Goal: Transaction & Acquisition: Purchase product/service

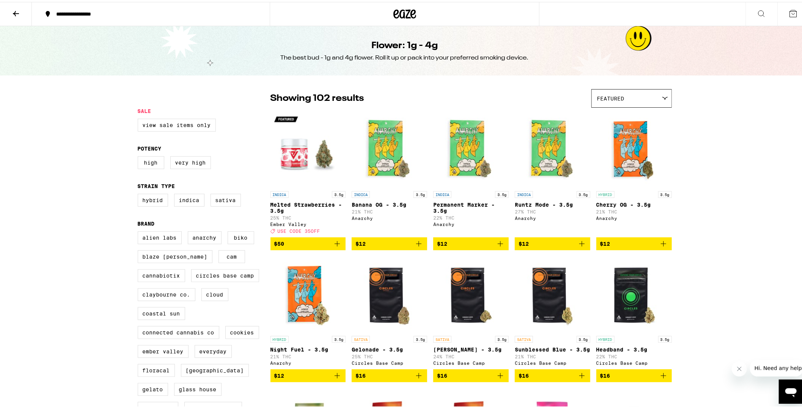
click at [659, 246] on icon "Add to bag" at bounding box center [663, 241] width 9 height 9
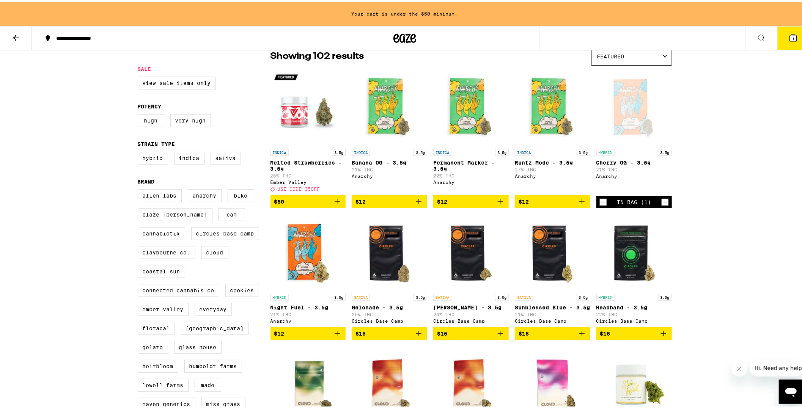
scroll to position [95, 0]
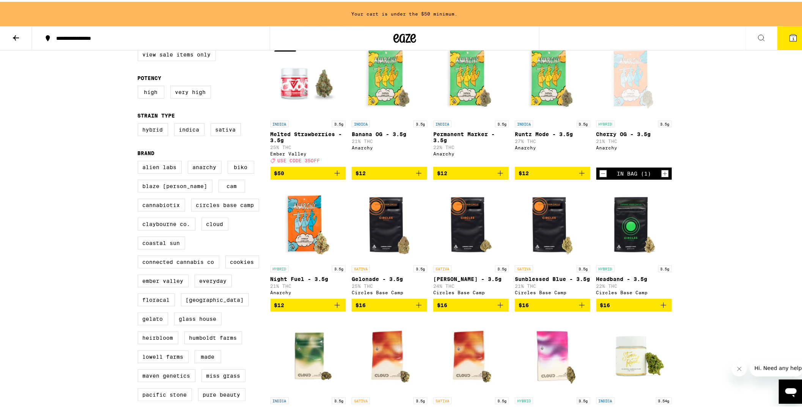
click at [334, 308] on icon "Add to bag" at bounding box center [337, 303] width 9 height 9
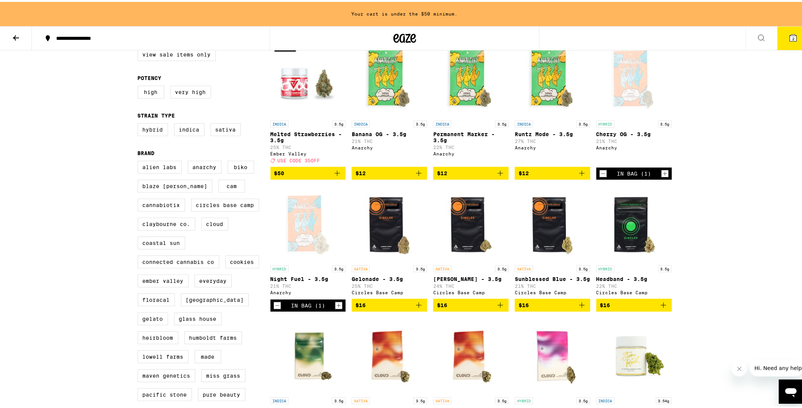
click at [661, 308] on icon "Add to bag" at bounding box center [663, 303] width 9 height 9
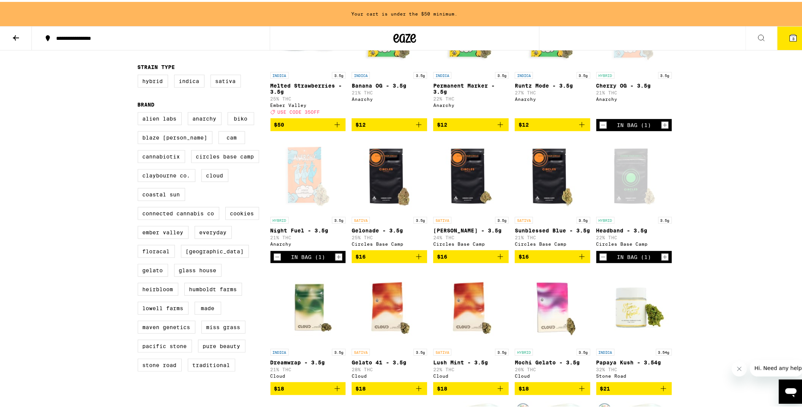
scroll to position [147, 0]
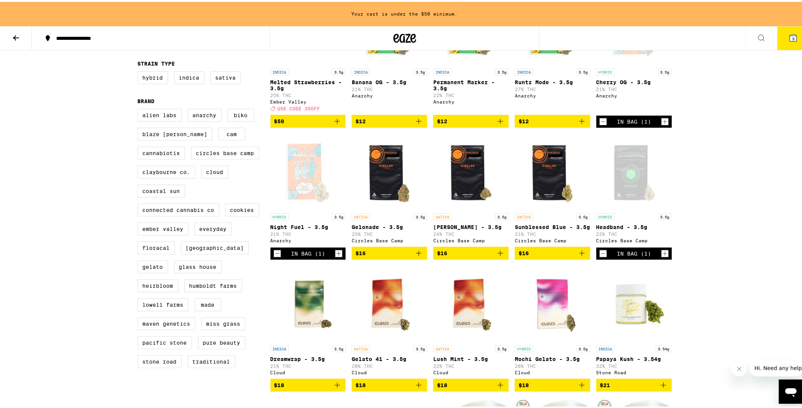
click at [662, 124] on icon "Increment" at bounding box center [664, 119] width 7 height 9
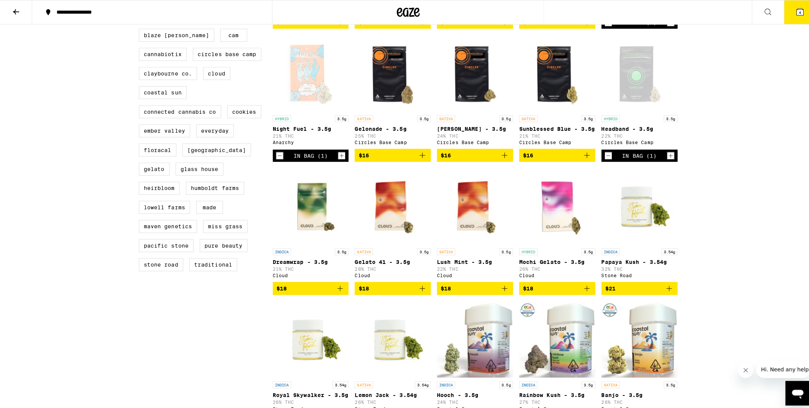
scroll to position [244, 0]
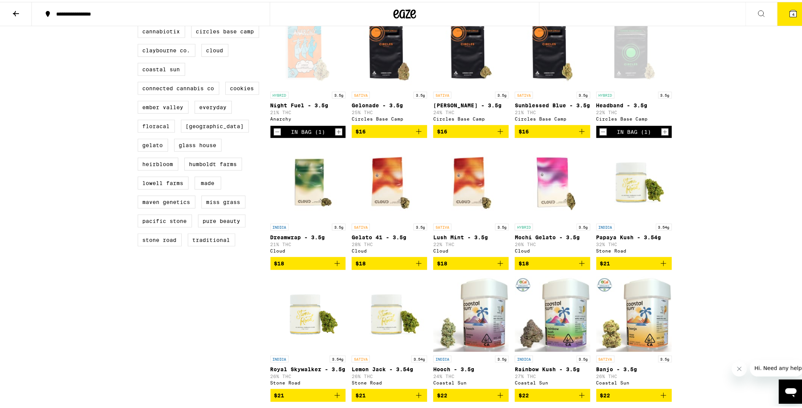
click at [578, 266] on icon "Add to bag" at bounding box center [581, 261] width 9 height 9
click at [790, 8] on icon at bounding box center [793, 11] width 7 height 7
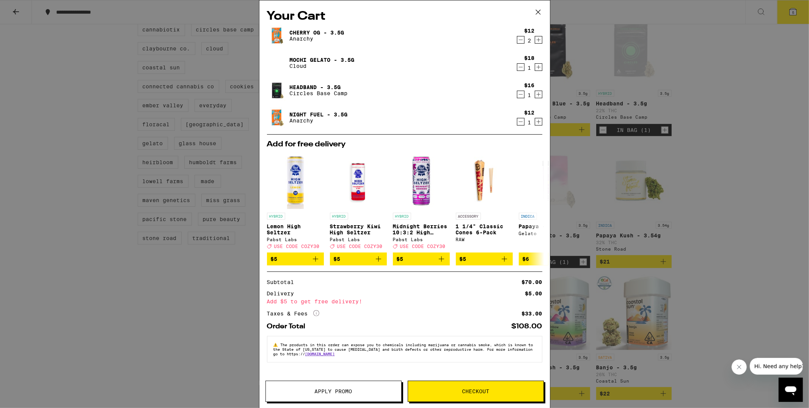
click at [522, 41] on icon "Decrement" at bounding box center [520, 39] width 7 height 9
click at [534, 93] on div "1" at bounding box center [529, 95] width 10 height 6
click at [535, 93] on icon "Increment" at bounding box center [538, 94] width 7 height 9
click at [521, 92] on icon "Decrement" at bounding box center [520, 94] width 7 height 9
click at [539, 68] on icon "Increment" at bounding box center [538, 67] width 7 height 9
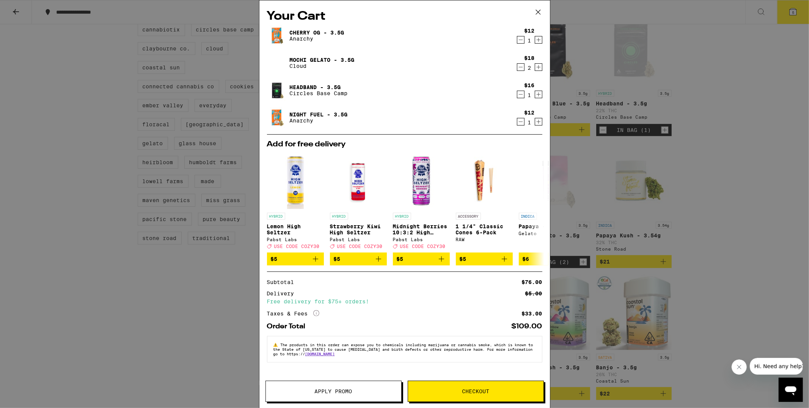
drag, startPoint x: 460, startPoint y: 10, endPoint x: 451, endPoint y: 13, distance: 8.6
click at [451, 13] on h2 "Your Cart" at bounding box center [404, 16] width 275 height 17
drag, startPoint x: 756, startPoint y: 122, endPoint x: 538, endPoint y: 12, distance: 243.7
click at [538, 12] on icon at bounding box center [537, 12] width 5 height 5
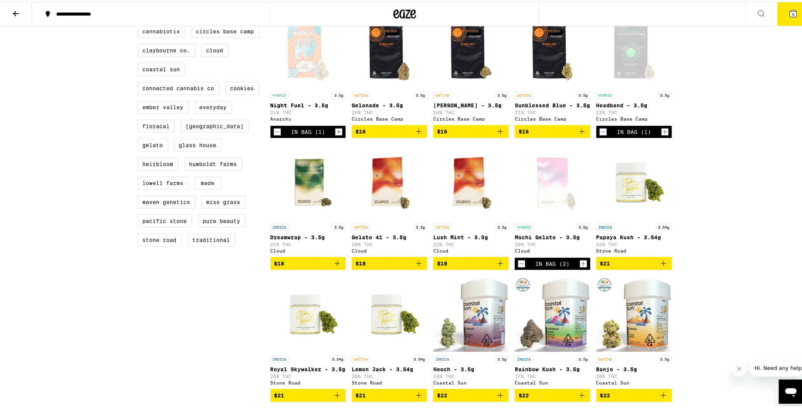
click at [790, 11] on icon at bounding box center [793, 11] width 7 height 7
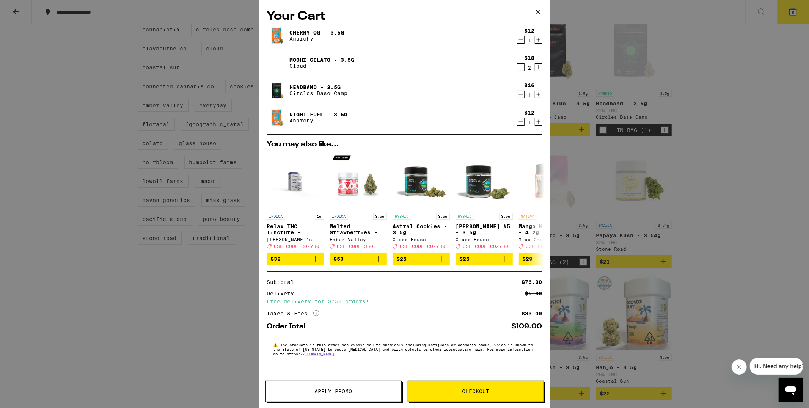
click at [452, 389] on span "Checkout" at bounding box center [475, 391] width 135 height 5
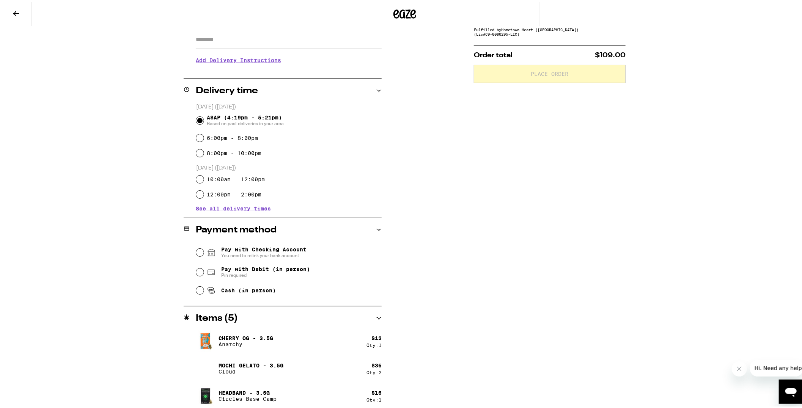
scroll to position [140, 0]
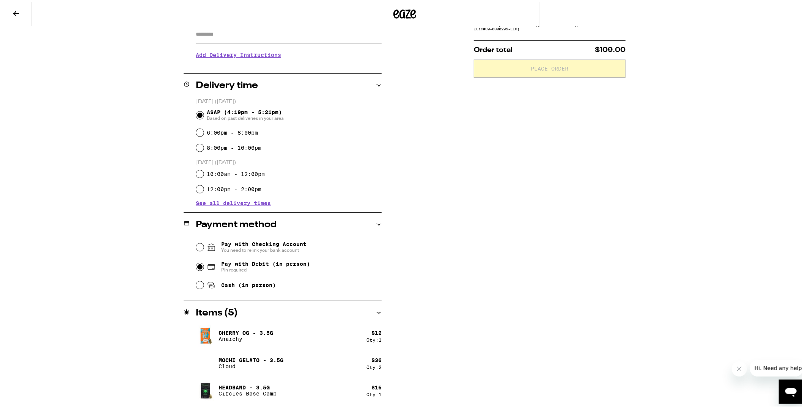
click at [196, 263] on input "Pay with Debit (in person) Pin required" at bounding box center [200, 265] width 8 height 8
radio input "true"
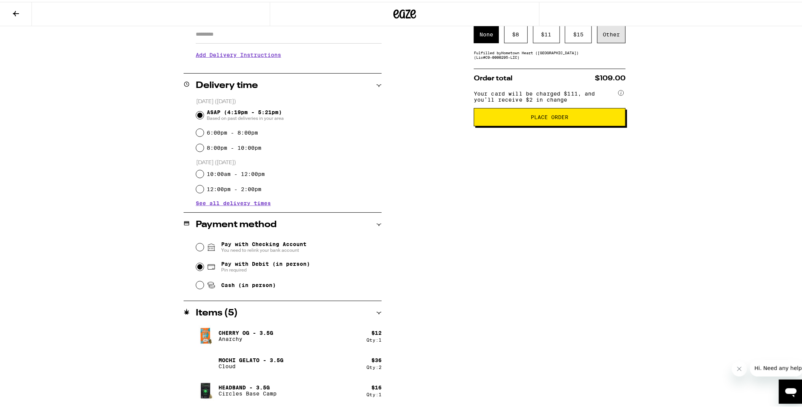
click at [611, 39] on div "Other" at bounding box center [611, 32] width 28 height 17
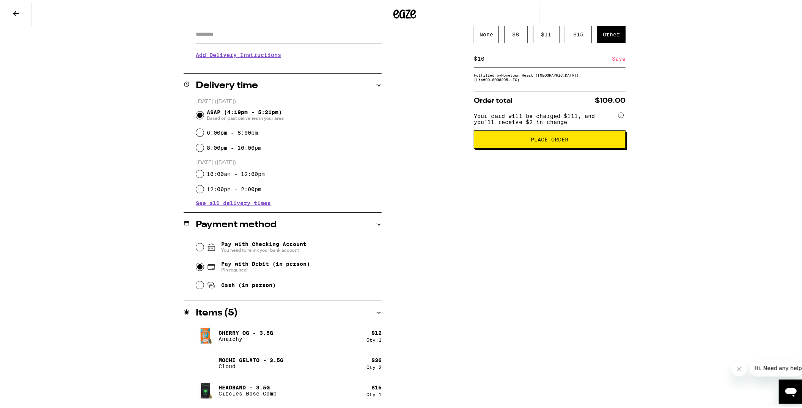
type input "10"
drag, startPoint x: 554, startPoint y: 143, endPoint x: 556, endPoint y: 90, distance: 53.5
click at [552, 99] on div "Order total $109.00 Your card will be charged $111, and you’ll receive $2 in ch…" at bounding box center [550, 118] width 152 height 58
click at [612, 60] on div "Save" at bounding box center [619, 57] width 14 height 17
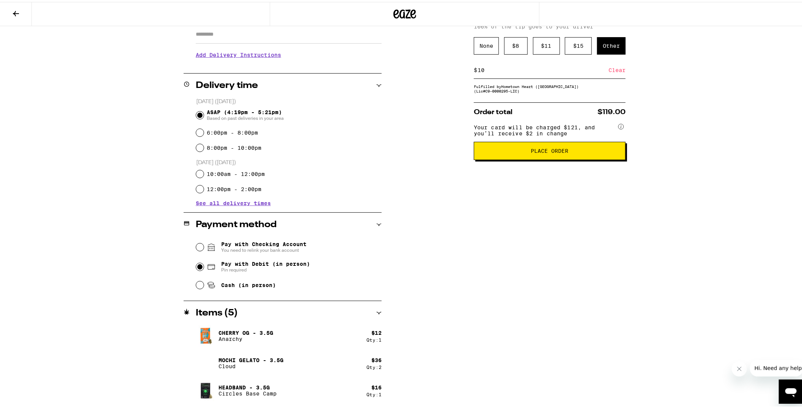
click at [570, 152] on span "Place Order" at bounding box center [549, 148] width 139 height 5
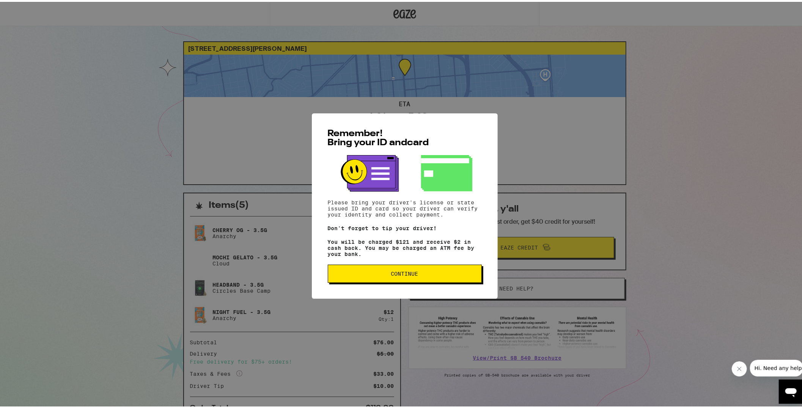
click at [397, 274] on span "Continue" at bounding box center [404, 271] width 27 height 5
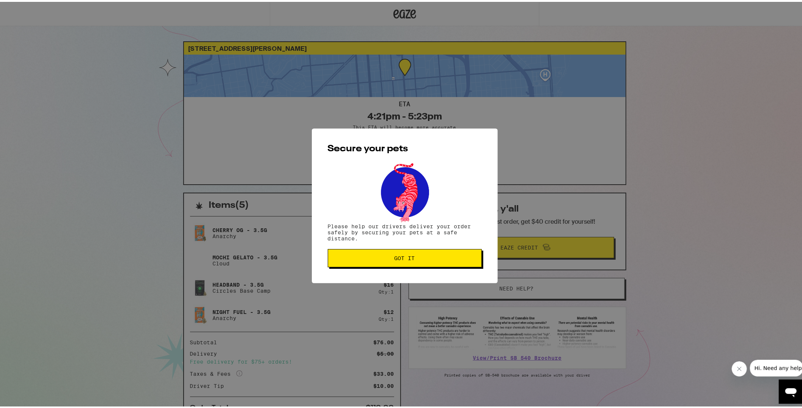
click at [399, 261] on button "Got it" at bounding box center [405, 256] width 154 height 18
